Goal: Transaction & Acquisition: Purchase product/service

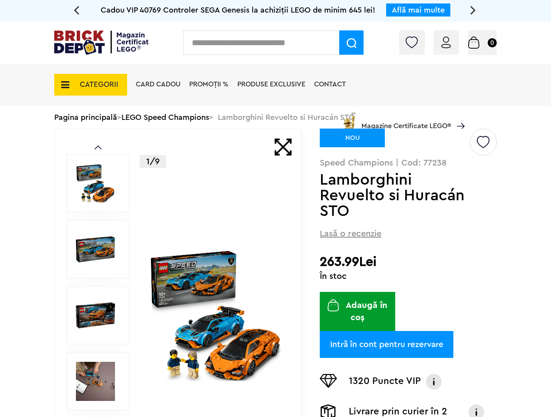
click at [276, 208] on div "1/9" at bounding box center [215, 315] width 133 height 372
click at [351, 43] on img at bounding box center [352, 43] width 10 height 10
click at [447, 42] on img at bounding box center [446, 42] width 10 height 12
click at [483, 43] on span "Coș 0" at bounding box center [482, 42] width 29 height 9
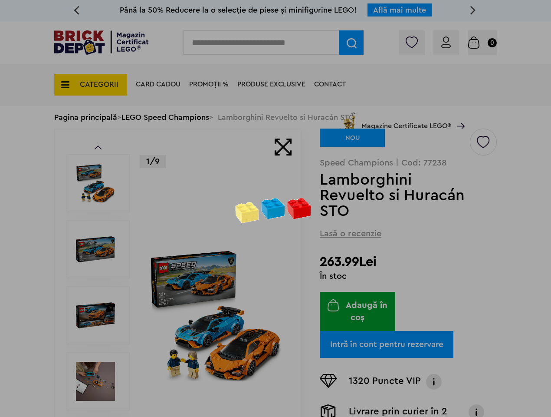
click at [91, 80] on div at bounding box center [275, 208] width 551 height 417
click at [488, 142] on div at bounding box center [275, 208] width 551 height 417
click at [435, 370] on div at bounding box center [275, 208] width 551 height 417
click at [479, 400] on div at bounding box center [275, 208] width 551 height 417
